Goal: Task Accomplishment & Management: Manage account settings

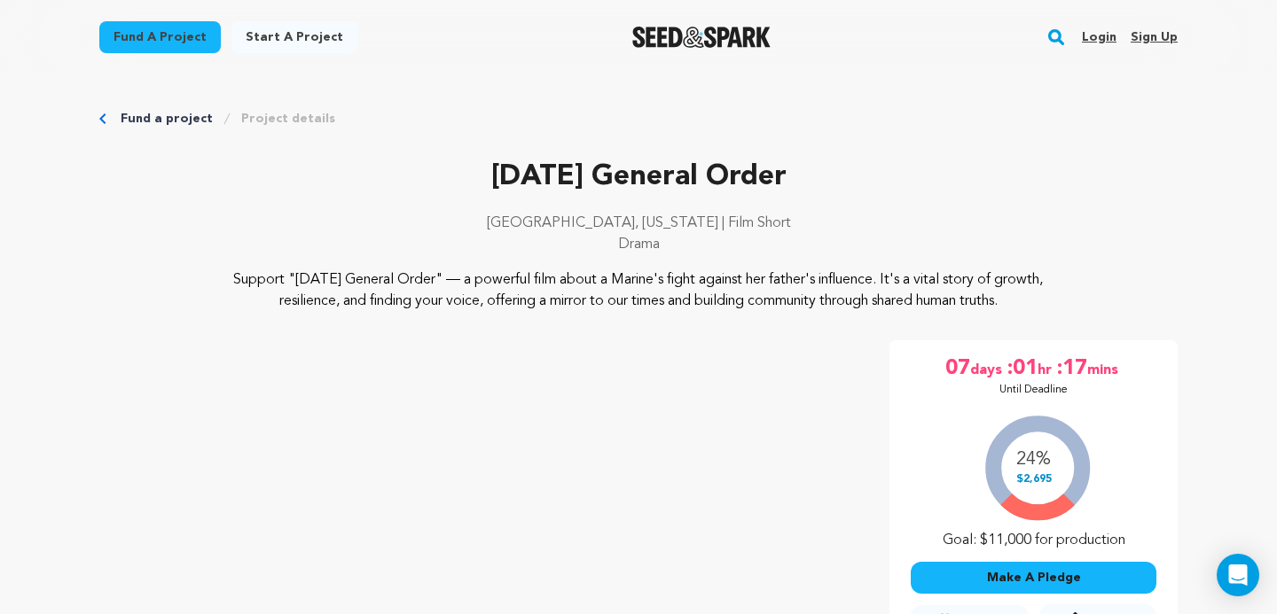
click at [1103, 38] on link "Login" at bounding box center [1099, 37] width 35 height 28
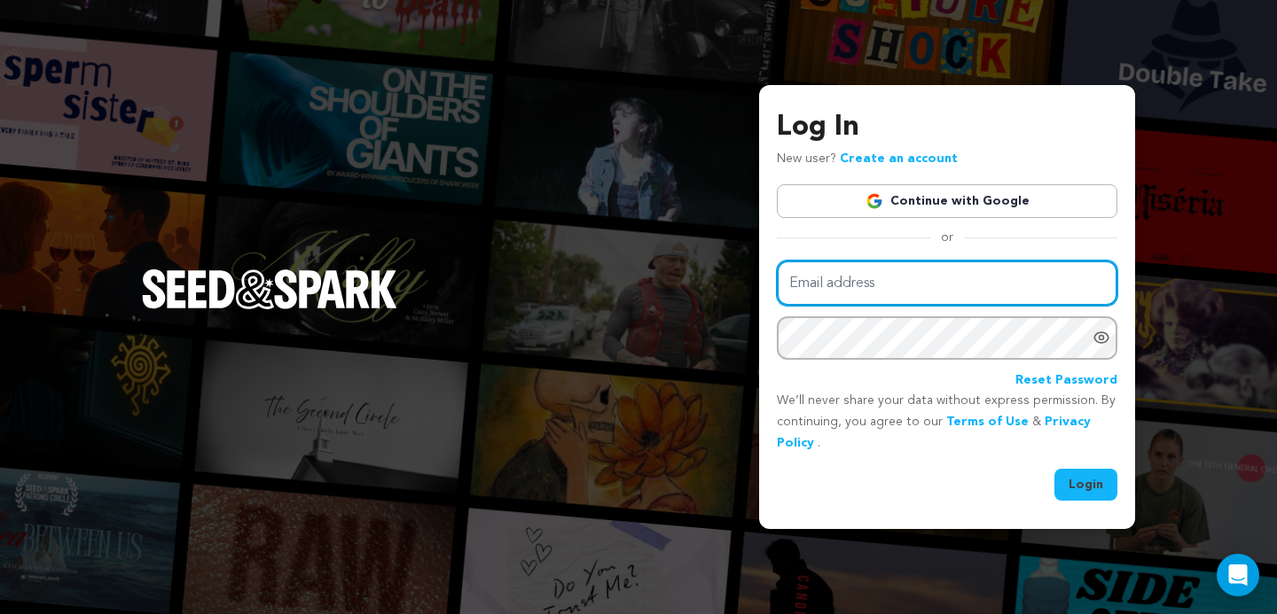
type input "Chancedollard@gmail.com"
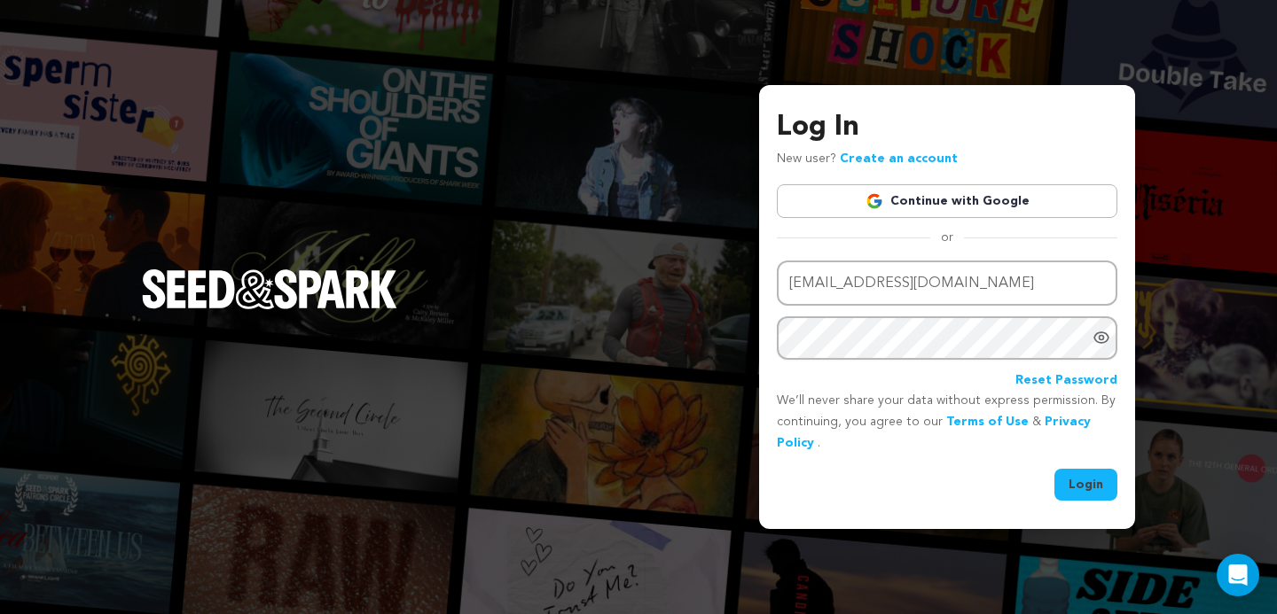
click at [951, 212] on link "Continue with Google" at bounding box center [947, 201] width 340 height 34
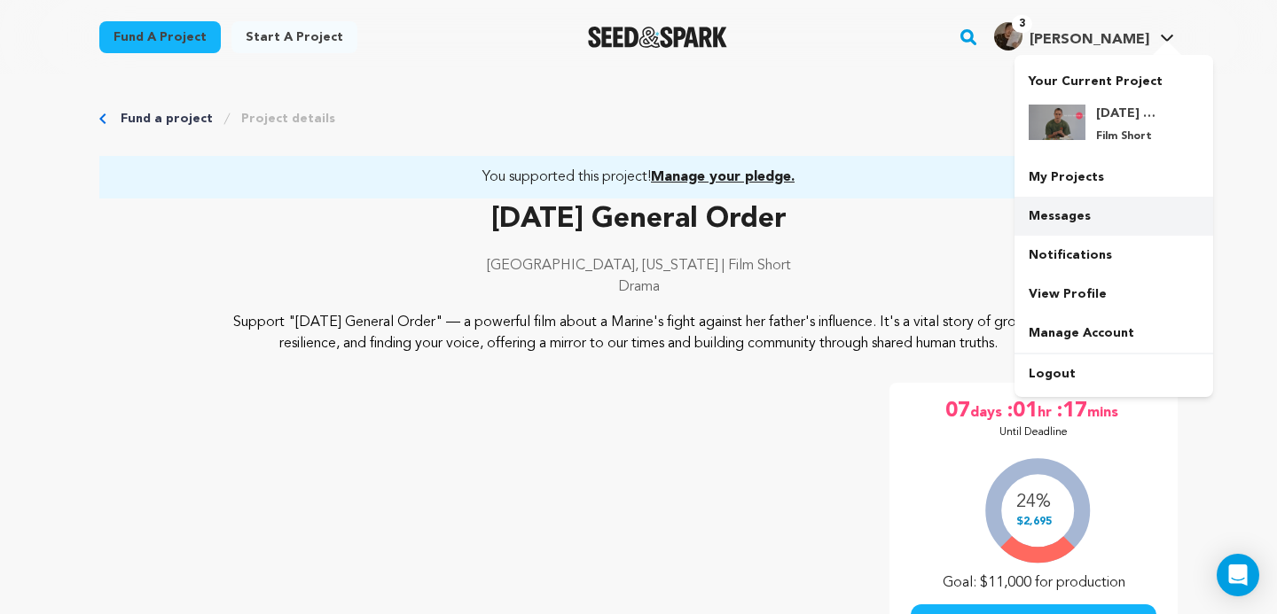
click at [1080, 199] on link "Messages" at bounding box center [1113, 216] width 199 height 39
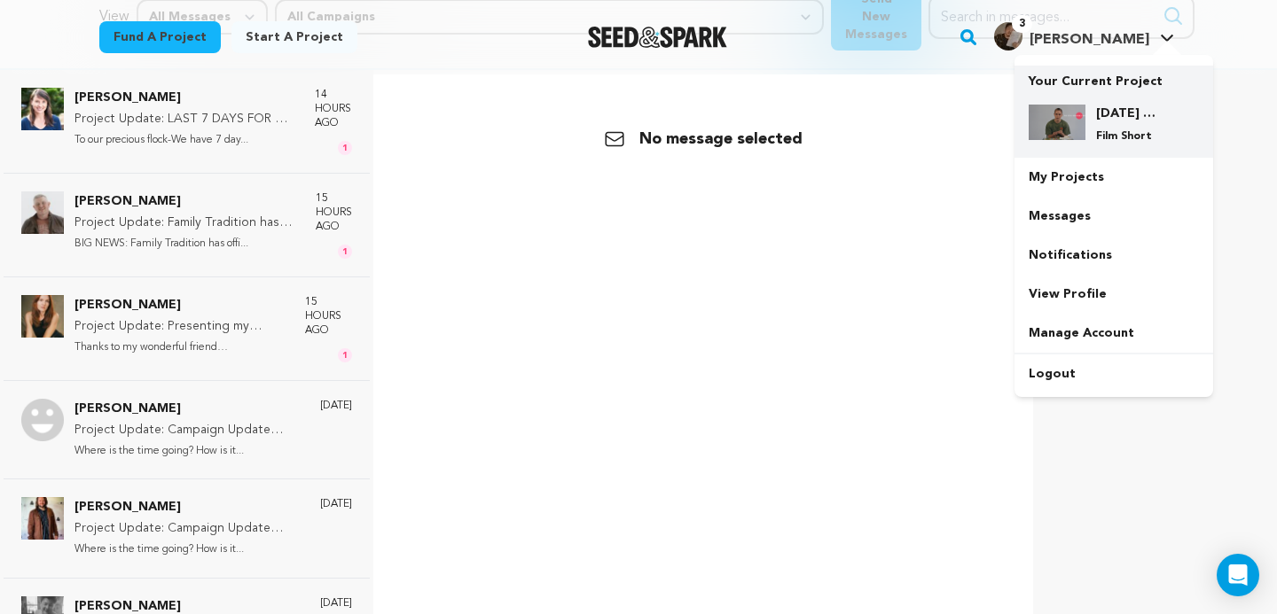
click at [1111, 107] on h4 "[DATE] General Order" at bounding box center [1128, 114] width 64 height 18
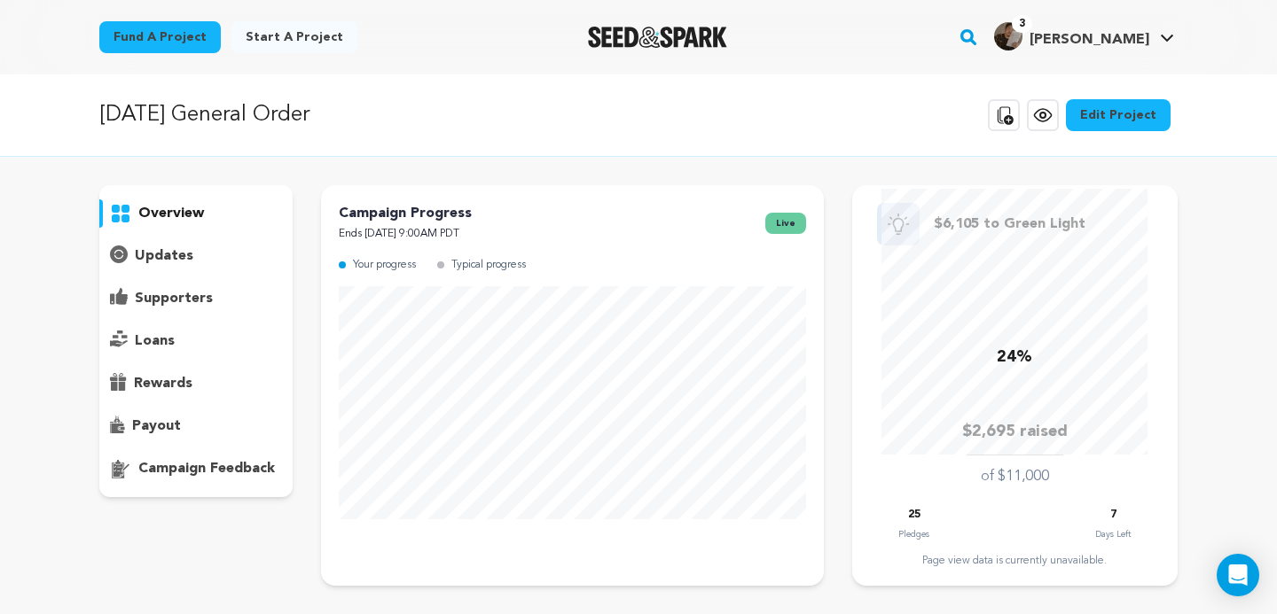
click at [164, 293] on p "supporters" at bounding box center [174, 298] width 78 height 21
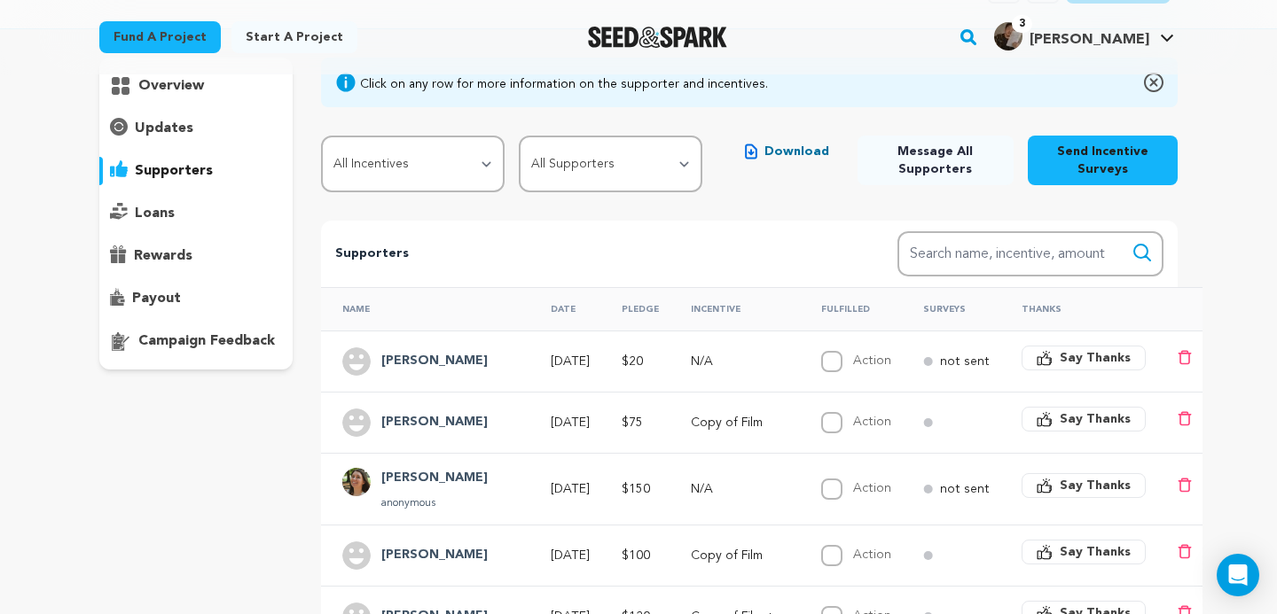
scroll to position [126, 0]
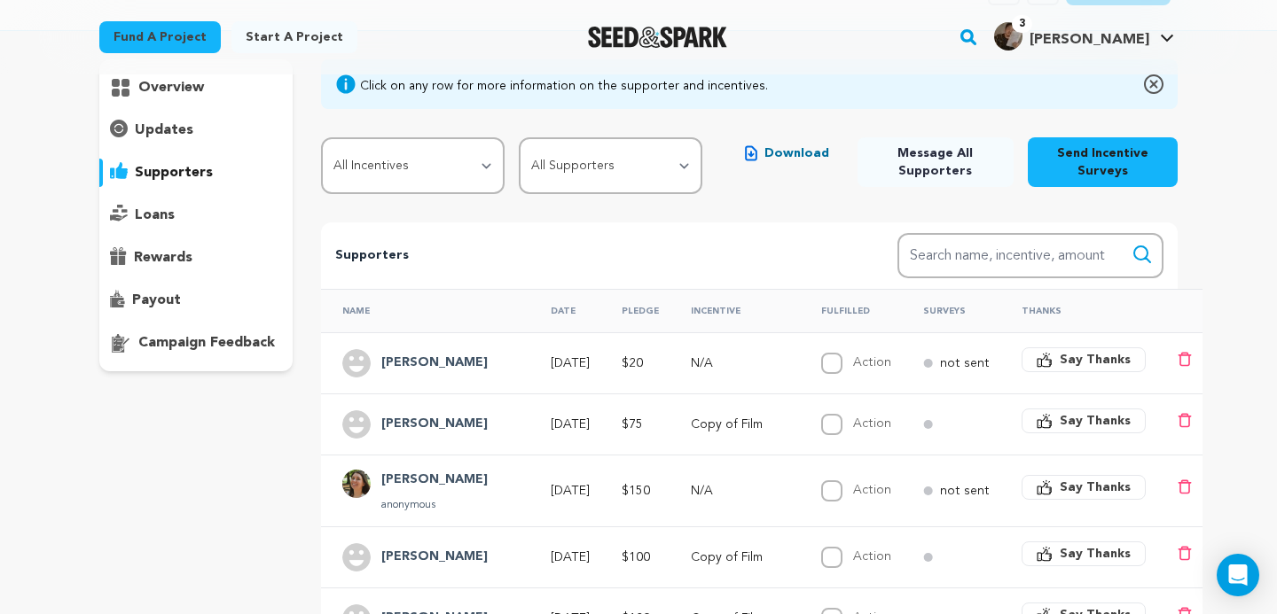
click at [787, 145] on span "Download" at bounding box center [796, 154] width 65 height 18
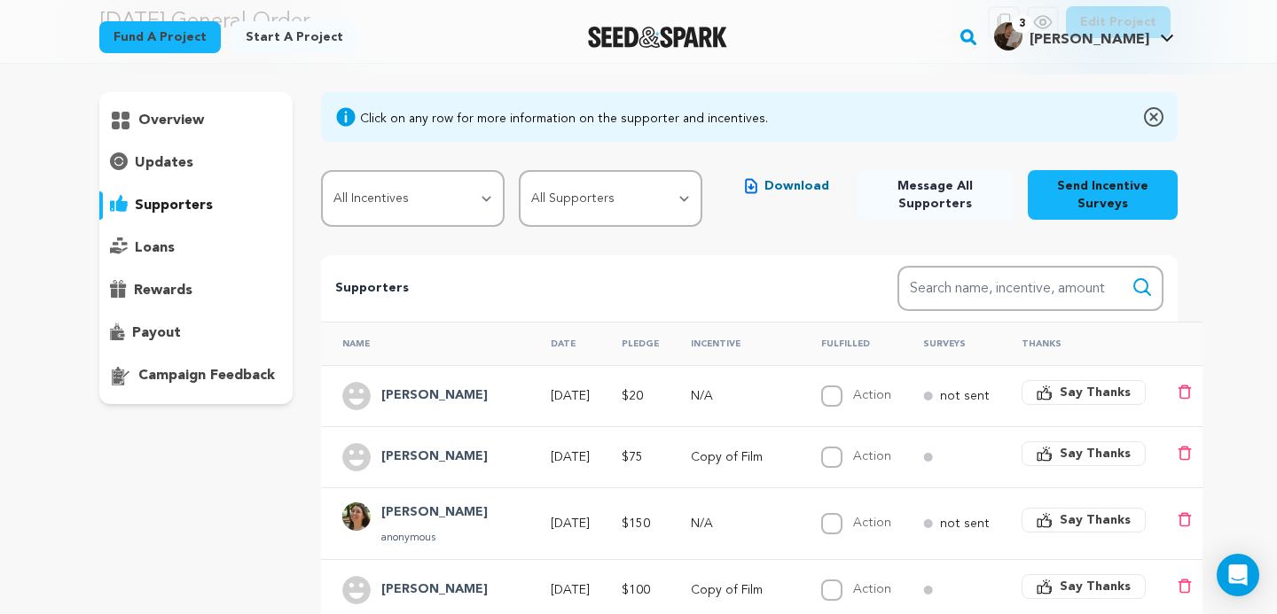
scroll to position [0, 0]
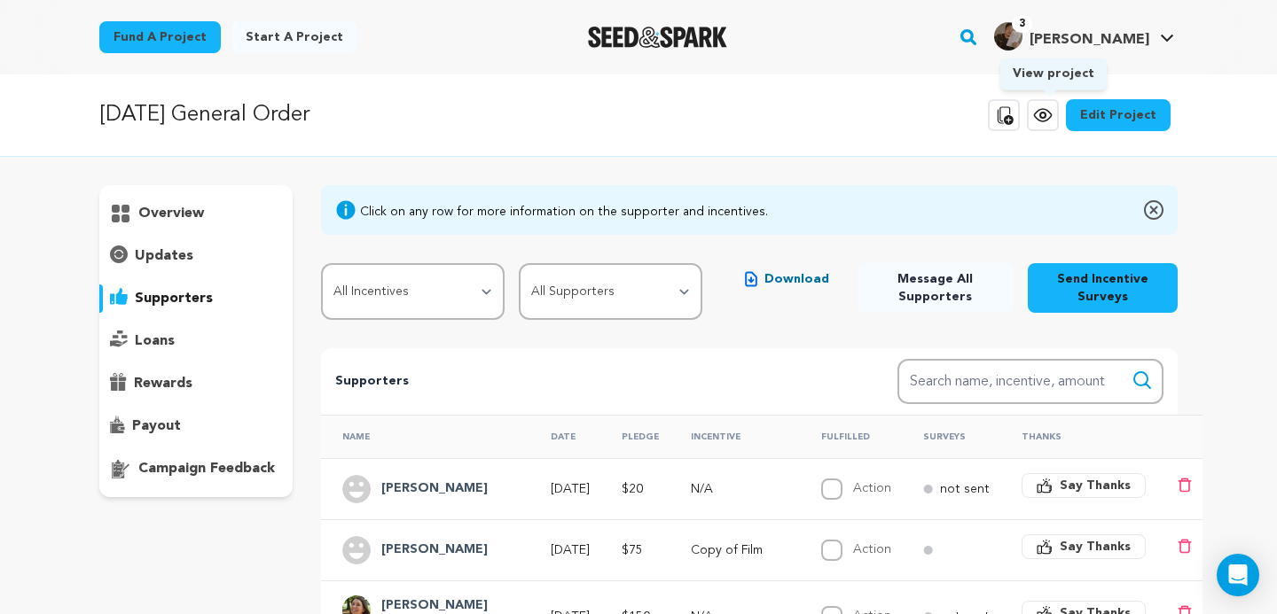
click at [1044, 116] on icon at bounding box center [1042, 115] width 21 height 21
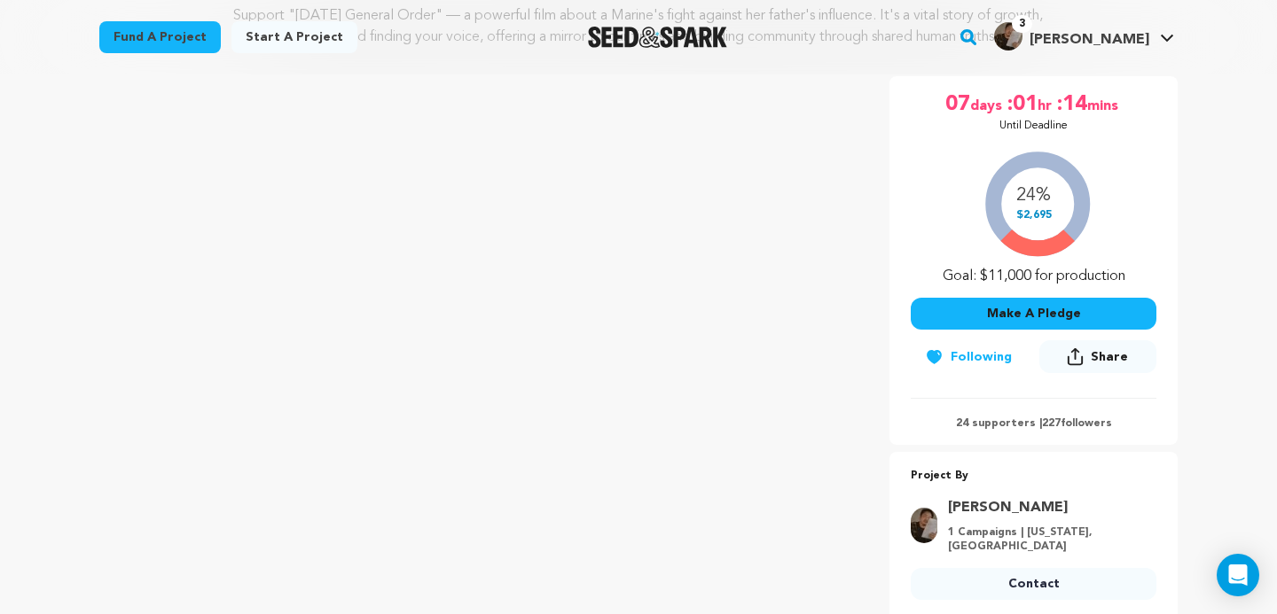
scroll to position [304, 0]
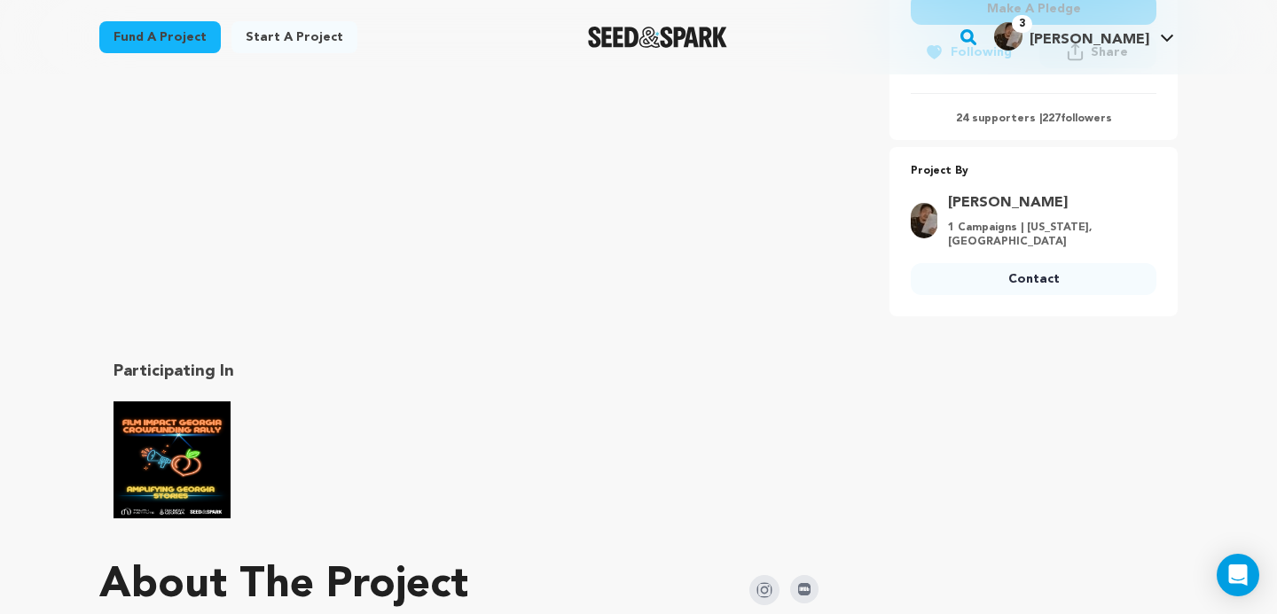
scroll to position [624, 0]
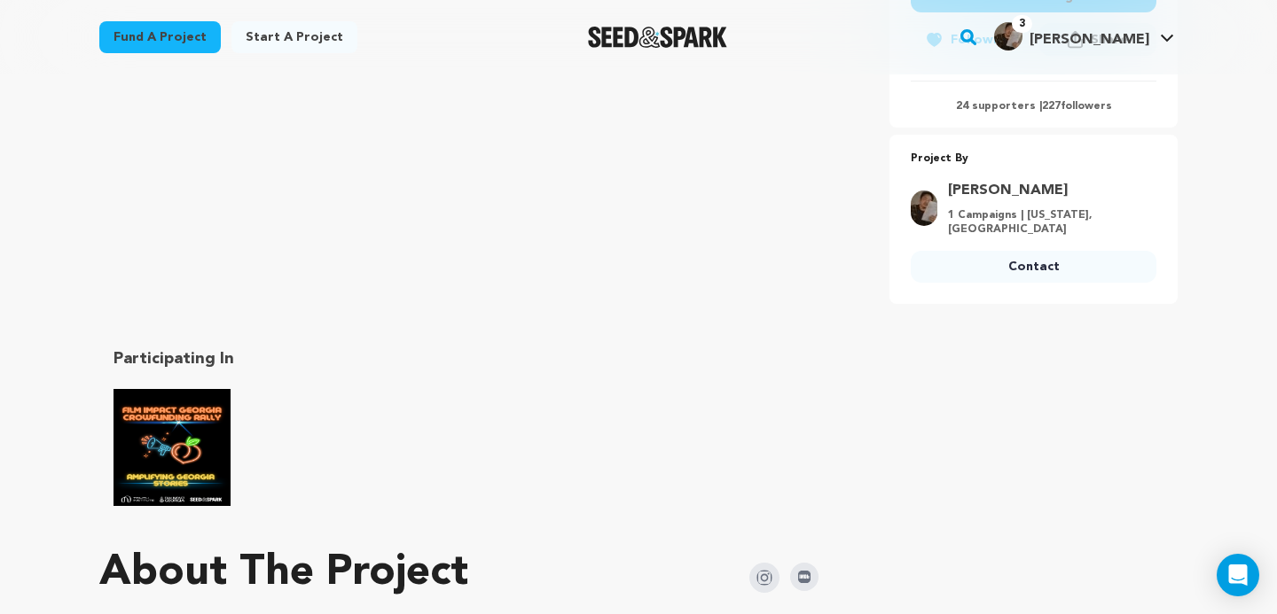
click at [170, 457] on img "Film Impact Georgia Rally" at bounding box center [171, 447] width 117 height 117
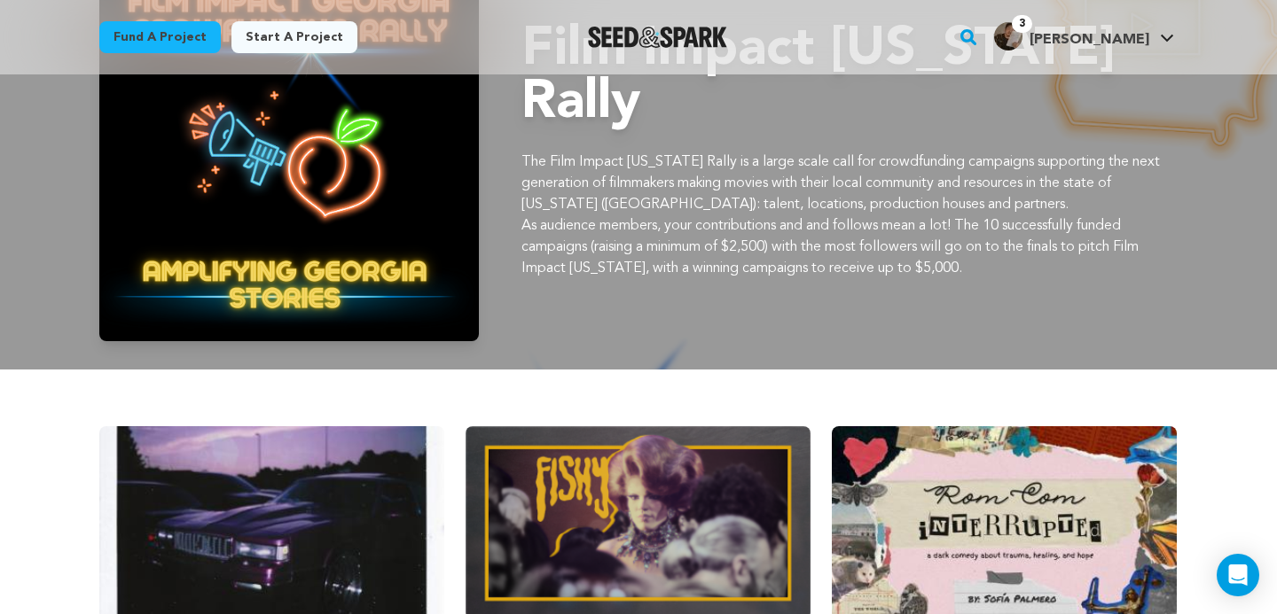
scroll to position [140, 0]
